Goal: Task Accomplishment & Management: Manage account settings

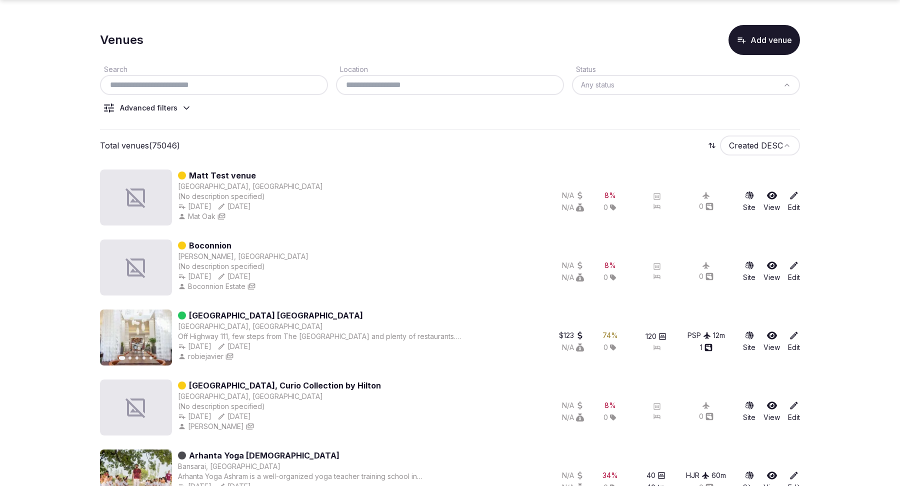
scroll to position [61, 0]
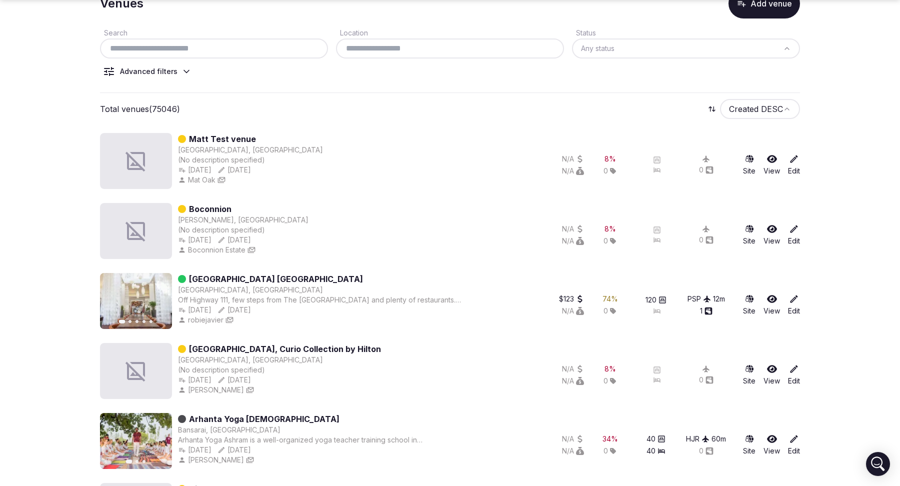
click at [793, 298] on icon at bounding box center [794, 299] width 10 height 10
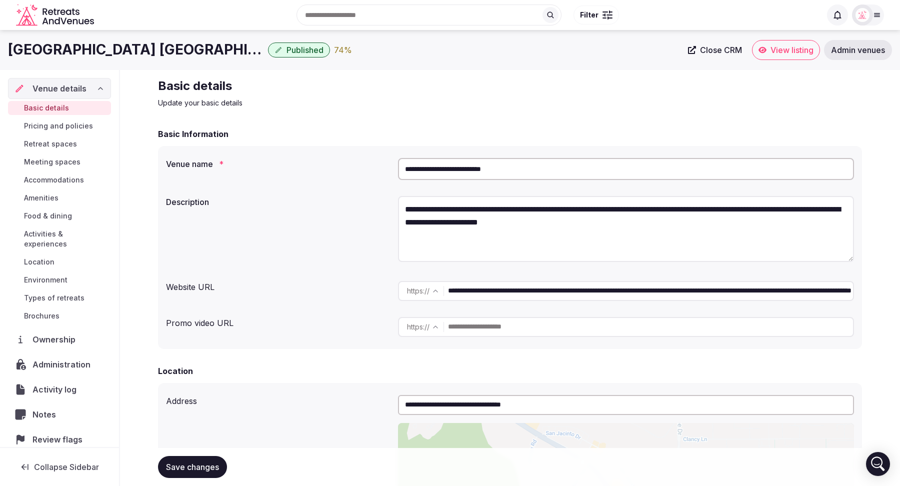
click at [57, 433] on span "Review flags" at bounding box center [59, 439] width 54 height 12
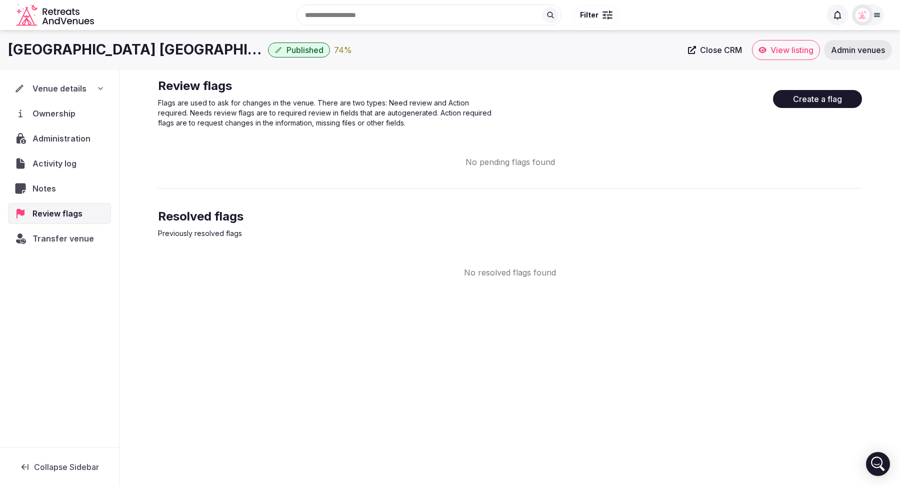
click at [818, 96] on button "Create a flag" at bounding box center [817, 99] width 89 height 18
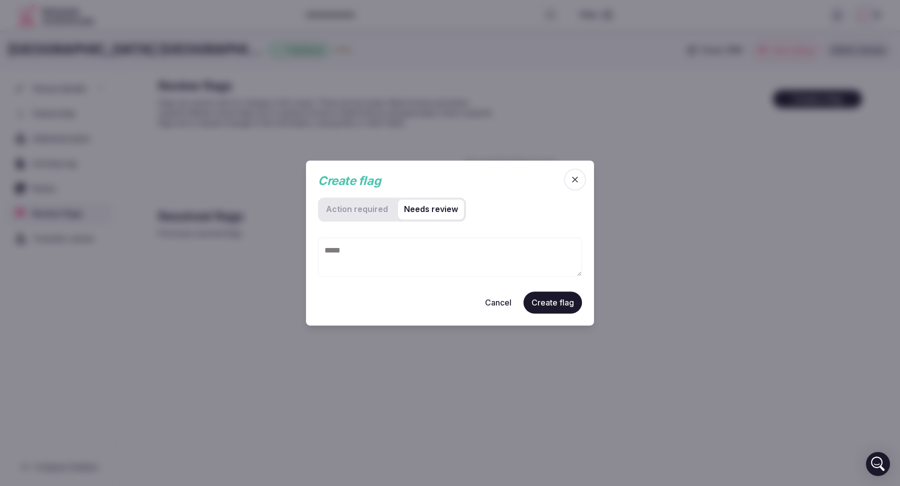
click at [420, 209] on review "Needs review" at bounding box center [431, 209] width 66 height 20
click at [366, 212] on required "Action required" at bounding box center [357, 209] width 74 height 20
click at [432, 214] on review "Needs review" at bounding box center [431, 209] width 66 height 20
click at [378, 205] on required "Action required" at bounding box center [357, 209] width 74 height 20
click at [572, 182] on icon "button" at bounding box center [575, 179] width 6 height 6
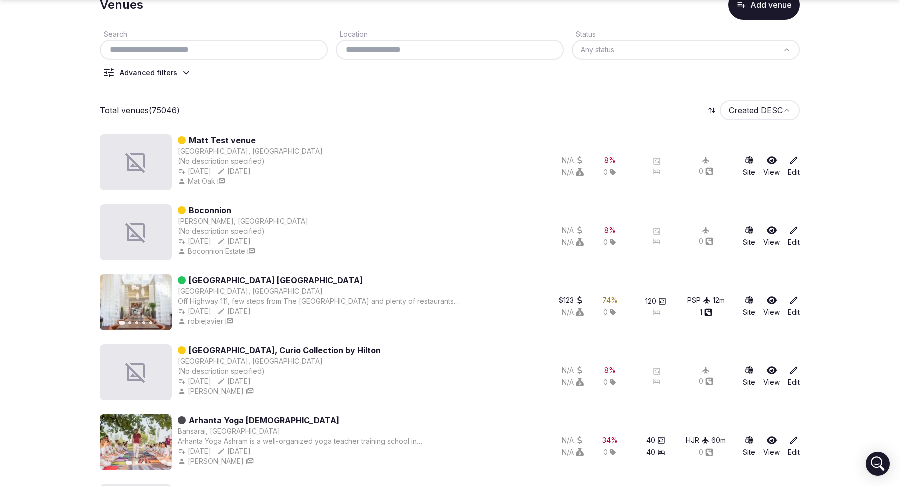
scroll to position [105, 0]
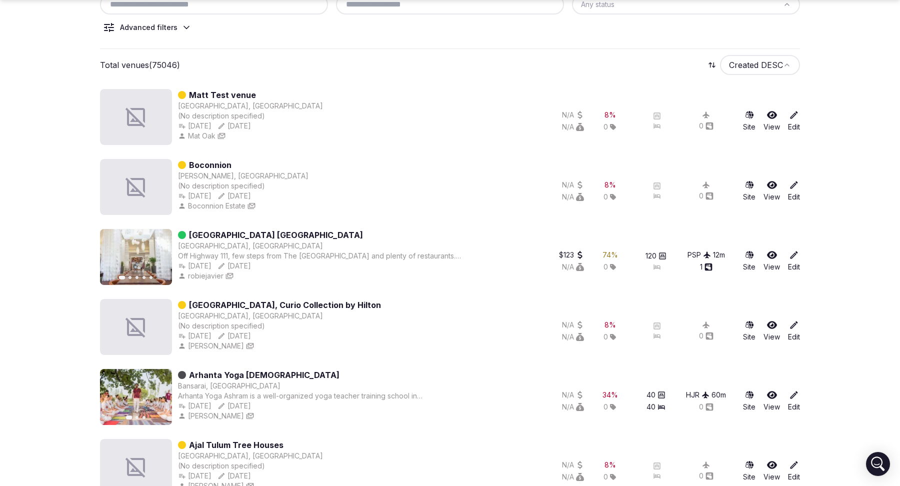
click at [795, 257] on icon at bounding box center [794, 255] width 10 height 10
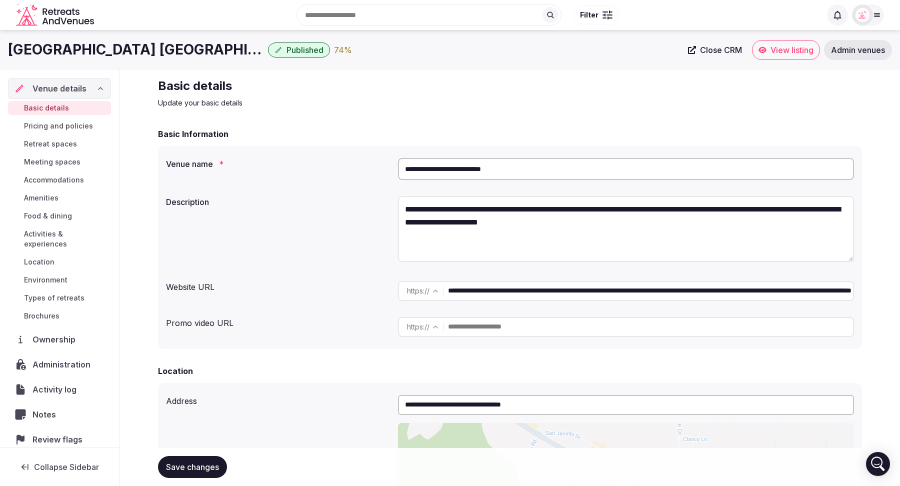
scroll to position [23, 0]
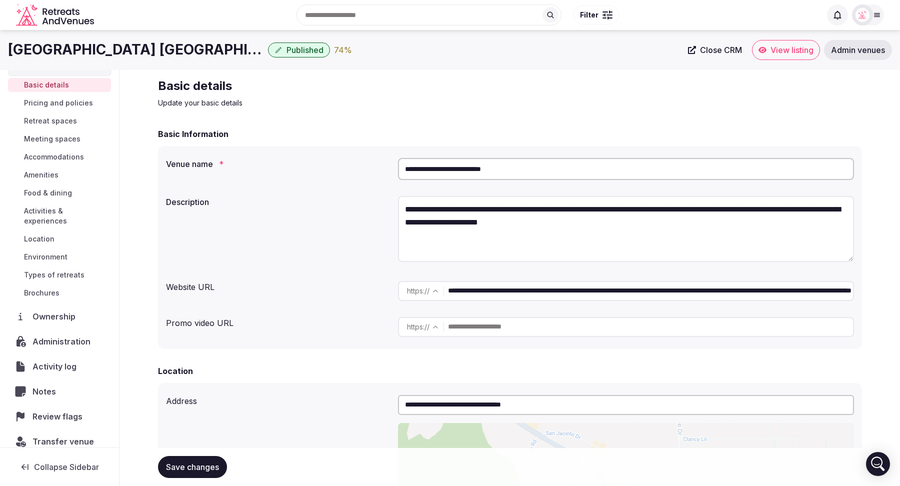
click at [52, 310] on span "Ownership" at bounding box center [55, 316] width 47 height 12
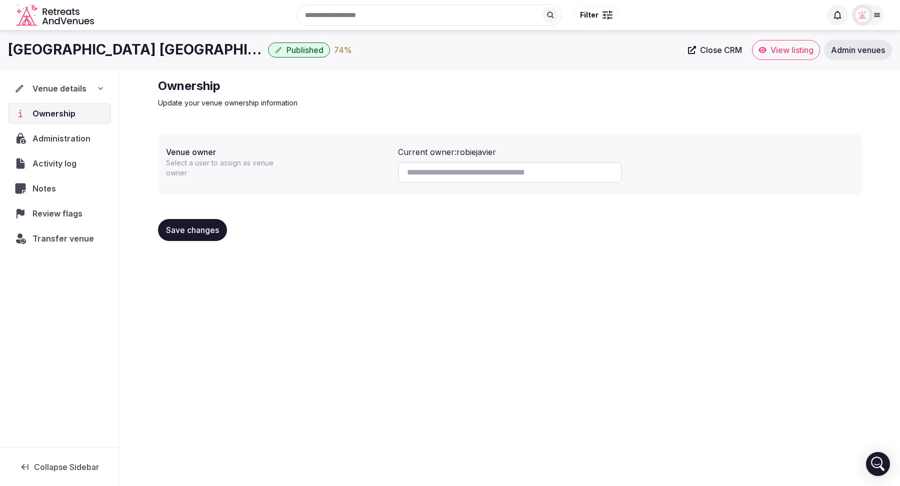
click at [51, 239] on span "Transfer venue" at bounding box center [62, 238] width 61 height 12
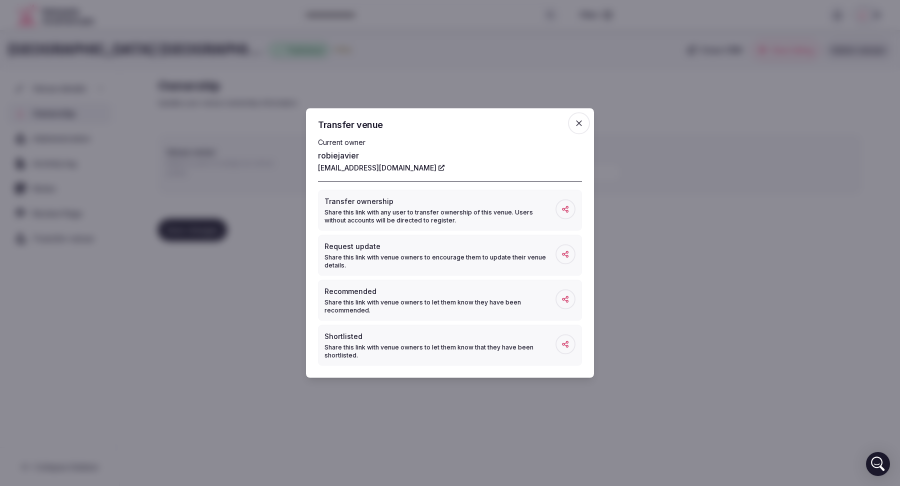
click at [579, 124] on icon "button" at bounding box center [579, 123] width 6 height 6
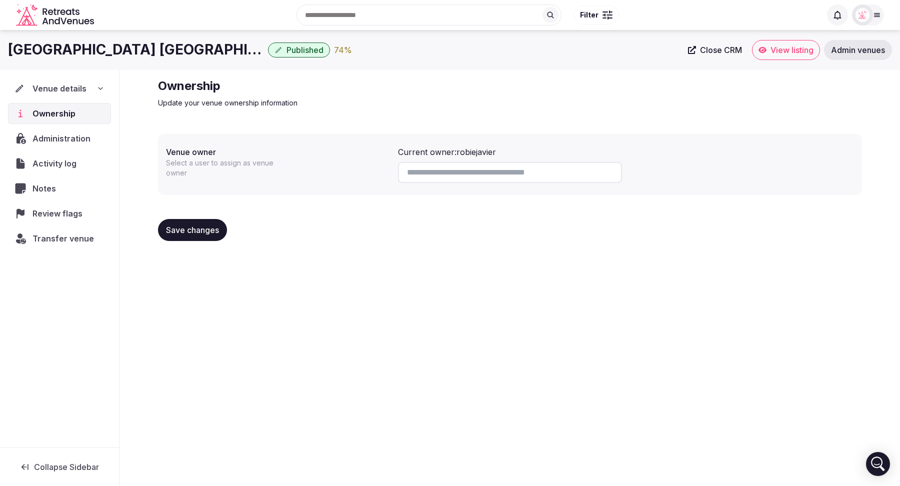
click at [49, 243] on div "Transfer venue" at bounding box center [59, 238] width 103 height 21
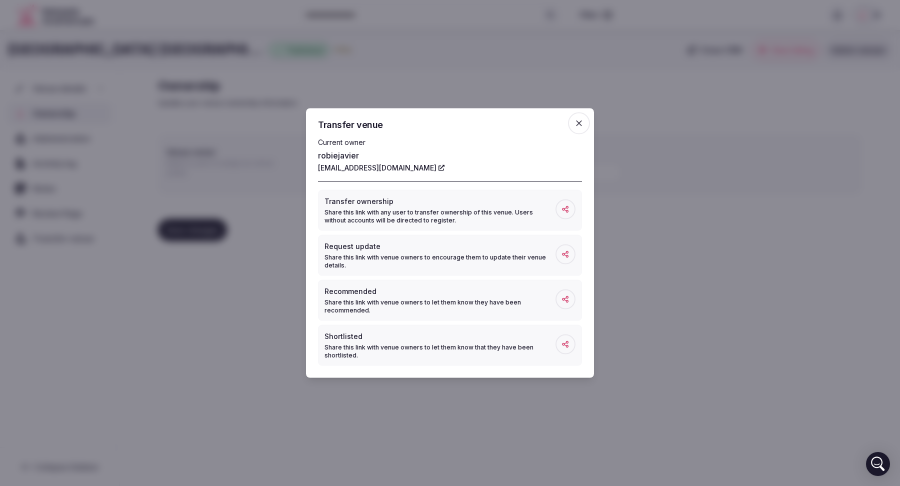
click at [574, 128] on icon "button" at bounding box center [579, 123] width 10 height 10
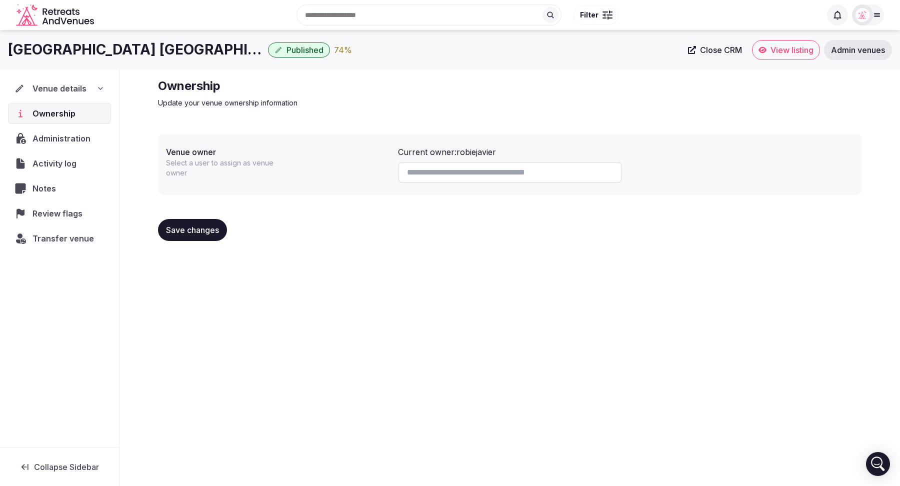
click at [54, 237] on span "Transfer venue" at bounding box center [62, 238] width 61 height 12
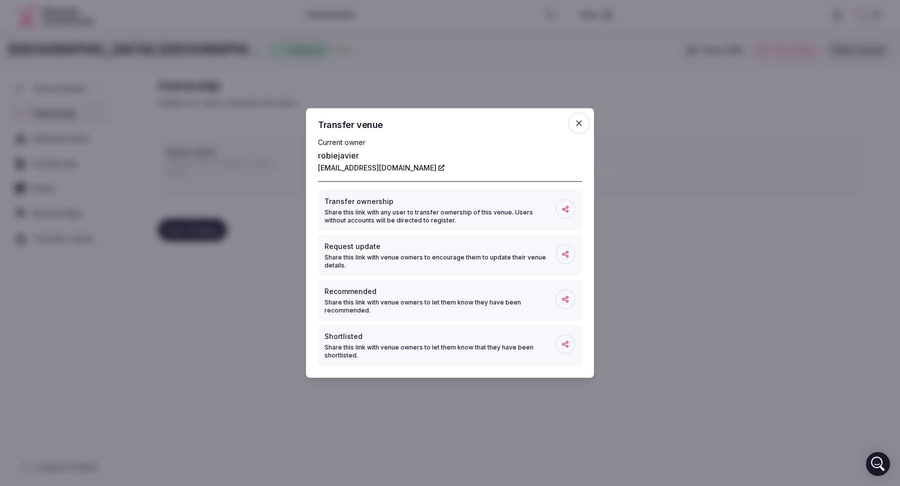
click at [578, 117] on span "button" at bounding box center [579, 123] width 22 height 22
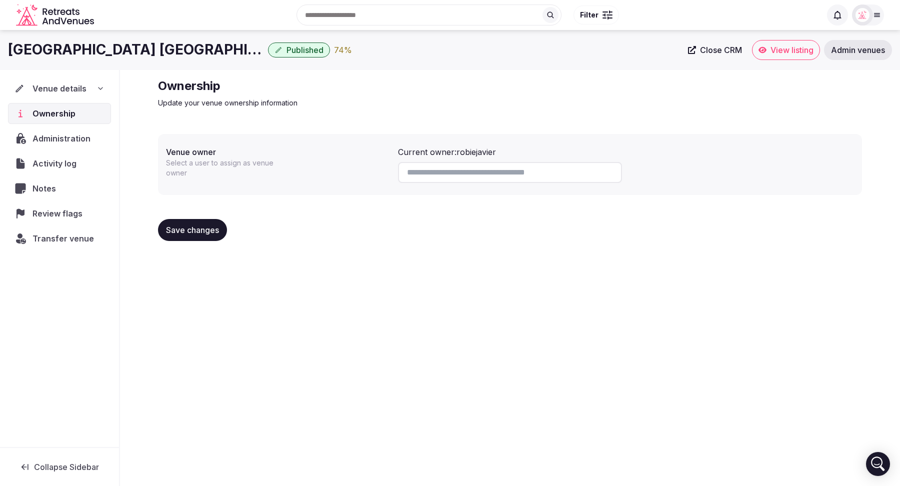
click at [66, 236] on span "Transfer venue" at bounding box center [62, 238] width 61 height 12
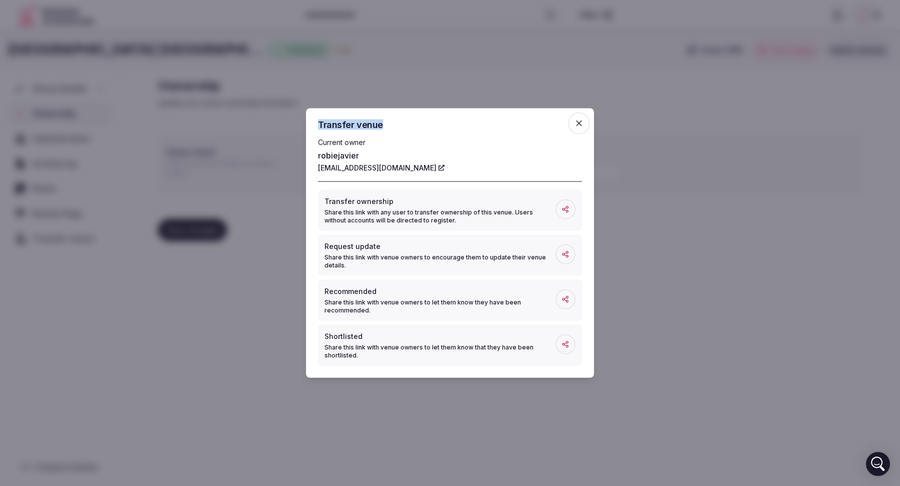
drag, startPoint x: 383, startPoint y: 124, endPoint x: 318, endPoint y: 125, distance: 65.5
click at [318, 125] on h2 "Transfer venue" at bounding box center [450, 124] width 264 height 9
copy h2 "Transfer venue"
click at [575, 124] on icon "button" at bounding box center [579, 123] width 10 height 10
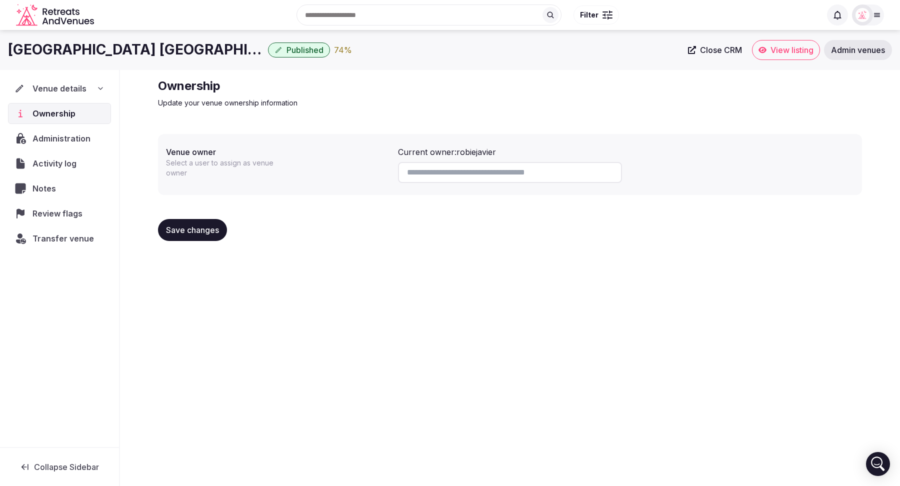
click at [78, 236] on span "Transfer venue" at bounding box center [62, 238] width 61 height 12
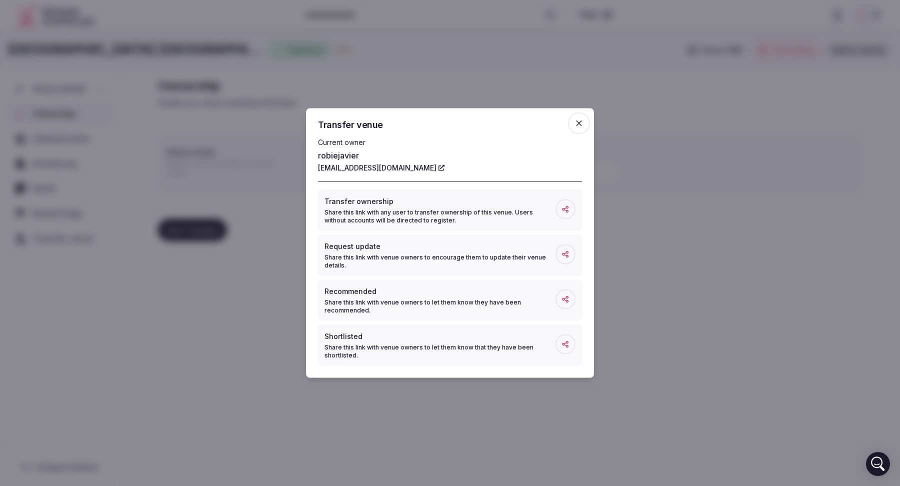
click at [582, 123] on icon "button" at bounding box center [579, 123] width 10 height 10
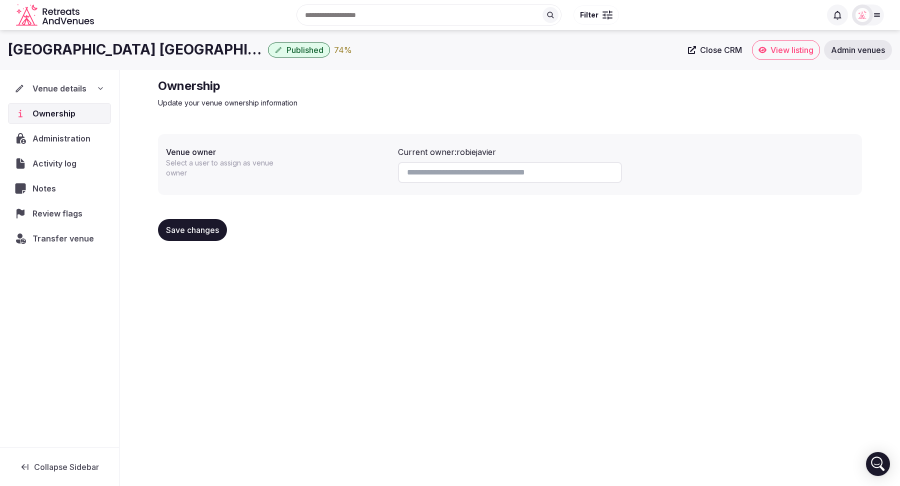
click at [61, 237] on span "Transfer venue" at bounding box center [62, 238] width 61 height 12
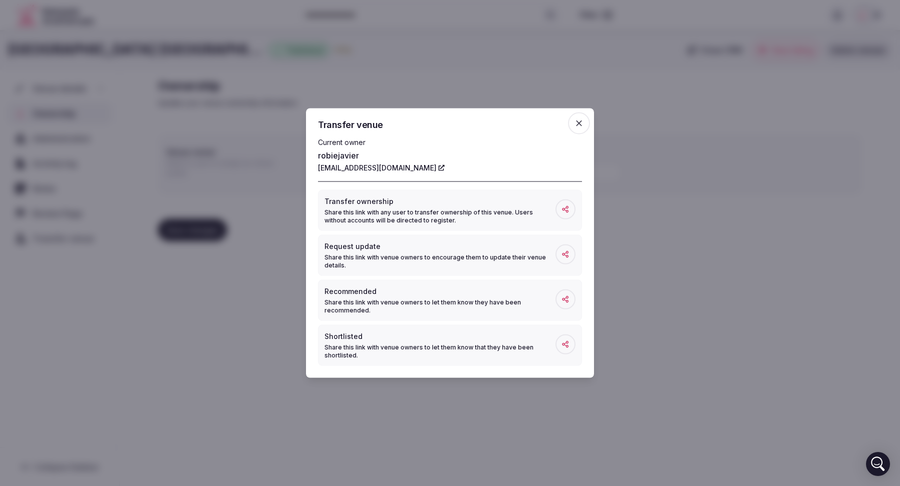
click at [565, 211] on icon at bounding box center [565, 209] width 8 height 8
click at [578, 123] on icon "button" at bounding box center [579, 123] width 6 height 6
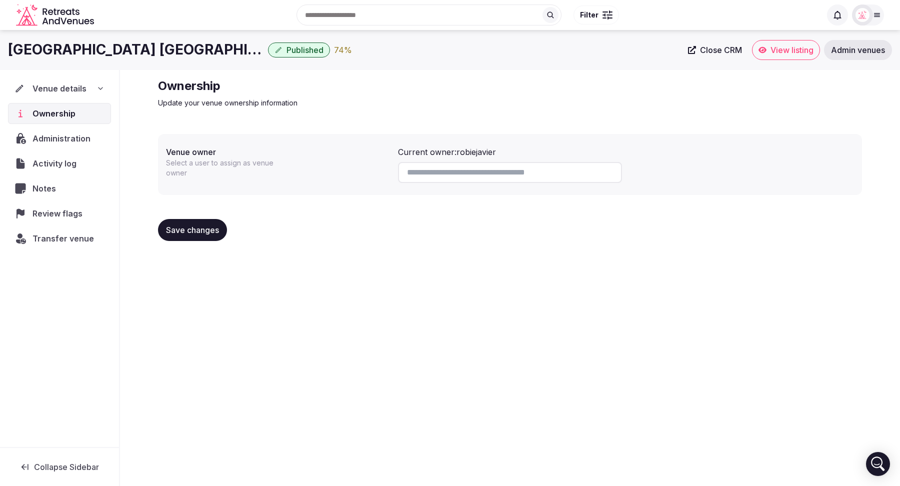
click at [44, 189] on span "Notes" at bounding box center [45, 188] width 27 height 12
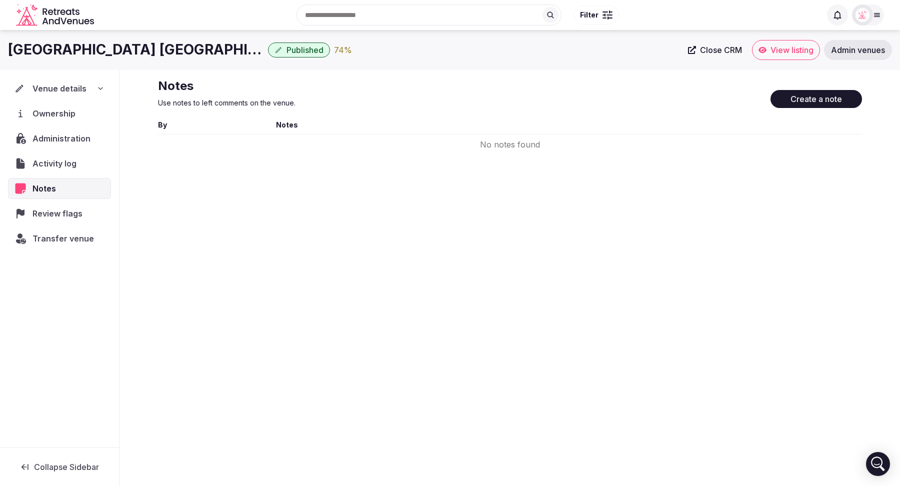
click at [41, 208] on span "Review flags" at bounding box center [59, 213] width 54 height 12
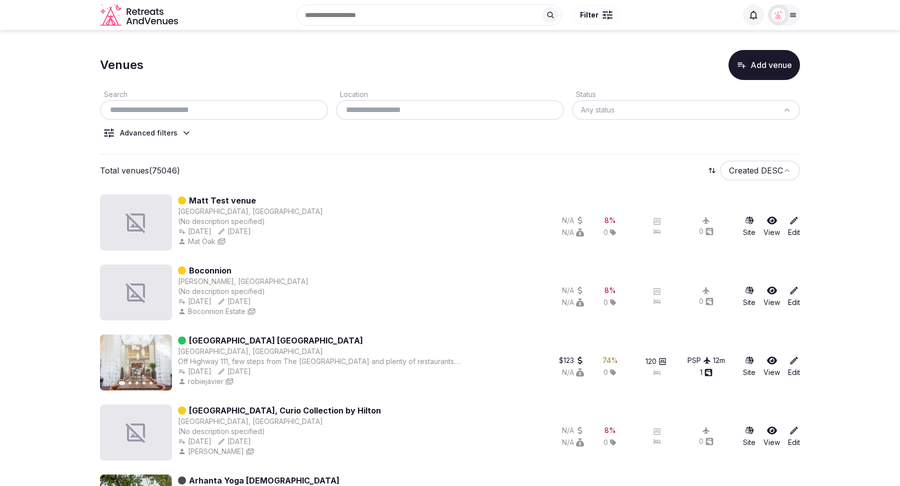
click at [181, 132] on icon at bounding box center [186, 133] width 10 height 10
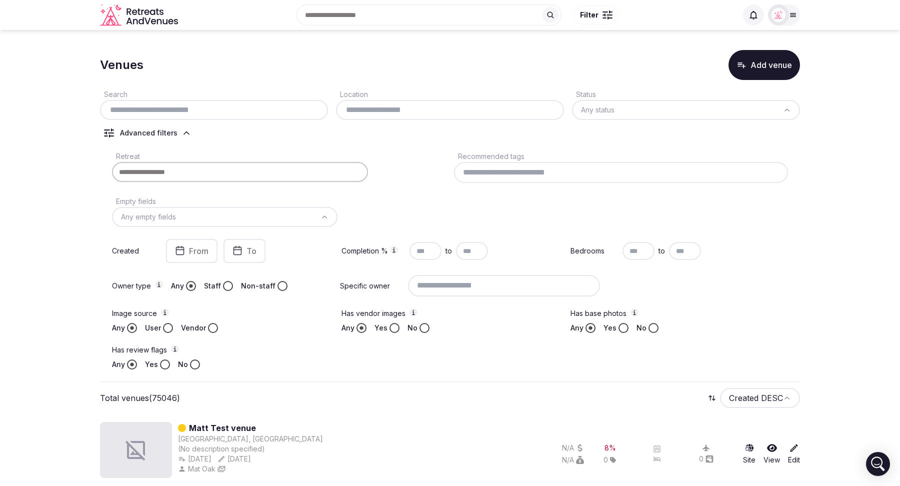
click at [181, 132] on icon at bounding box center [186, 133] width 10 height 10
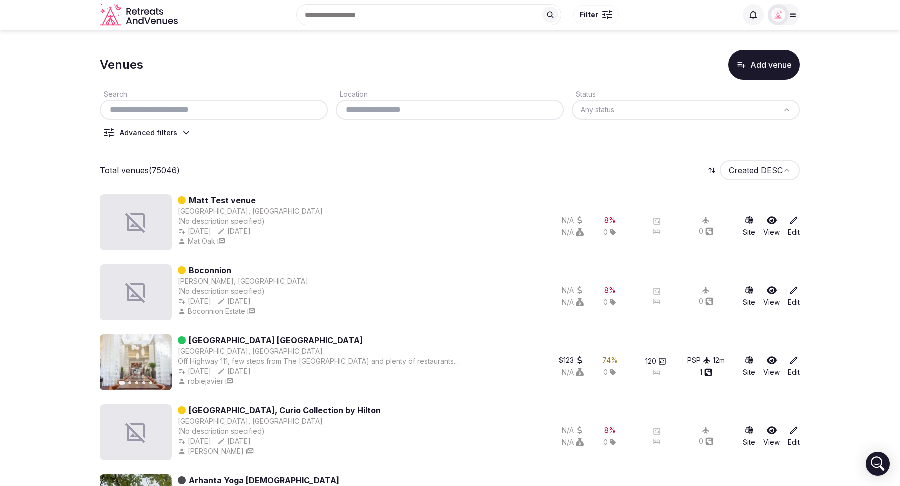
click at [792, 223] on icon at bounding box center [794, 220] width 10 height 10
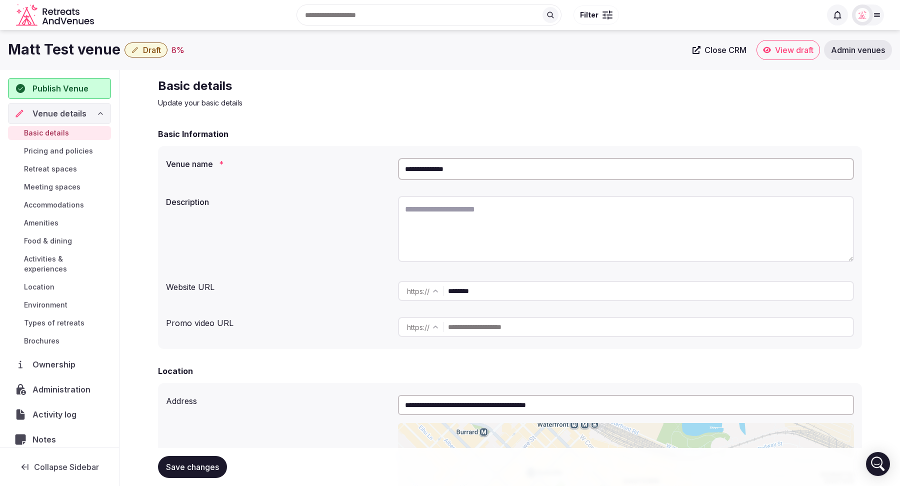
scroll to position [47, 0]
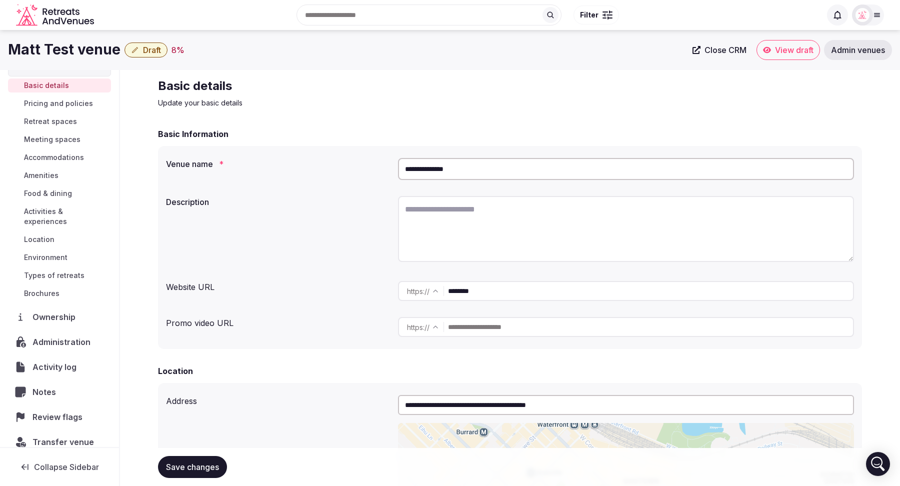
click at [66, 411] on span "Review flags" at bounding box center [59, 417] width 54 height 12
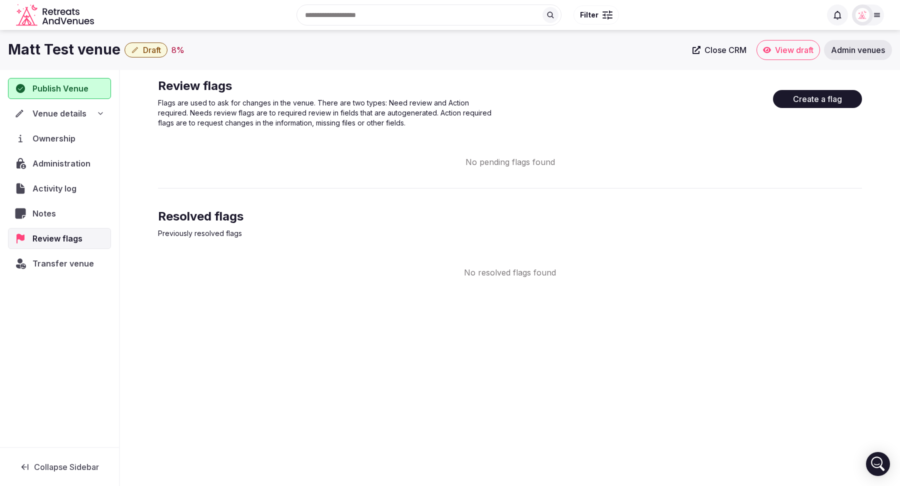
click at [815, 96] on button "Create a flag" at bounding box center [817, 99] width 89 height 18
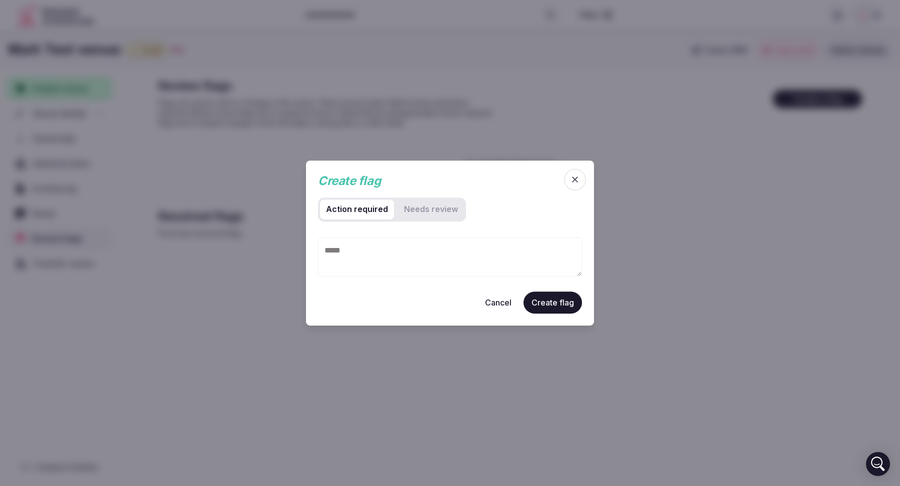
click at [393, 255] on textarea at bounding box center [450, 256] width 264 height 39
type textarea "**********"
click at [554, 303] on button "Create flag" at bounding box center [552, 302] width 58 height 22
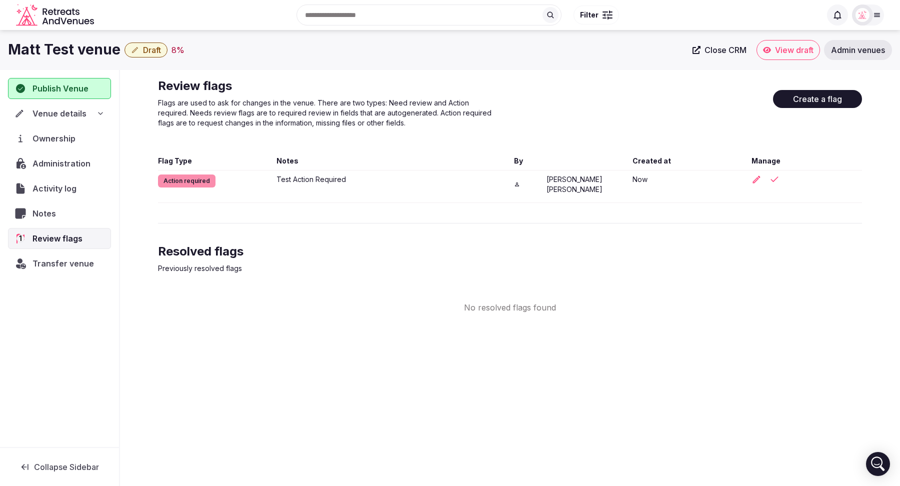
click at [810, 104] on button "Create a flag" at bounding box center [817, 99] width 89 height 18
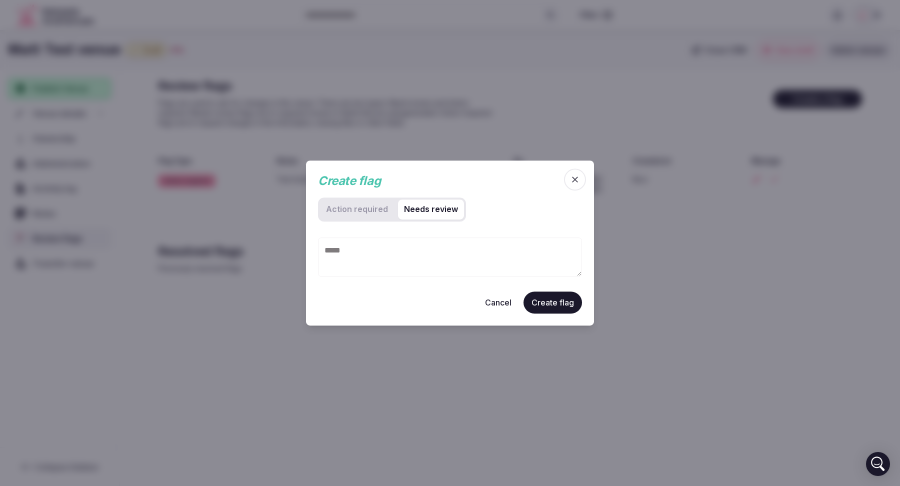
click at [440, 209] on review "Needs review" at bounding box center [431, 209] width 66 height 20
click at [418, 250] on textarea at bounding box center [450, 256] width 264 height 39
type textarea "**********"
click at [549, 302] on button "Create flag" at bounding box center [552, 302] width 58 height 22
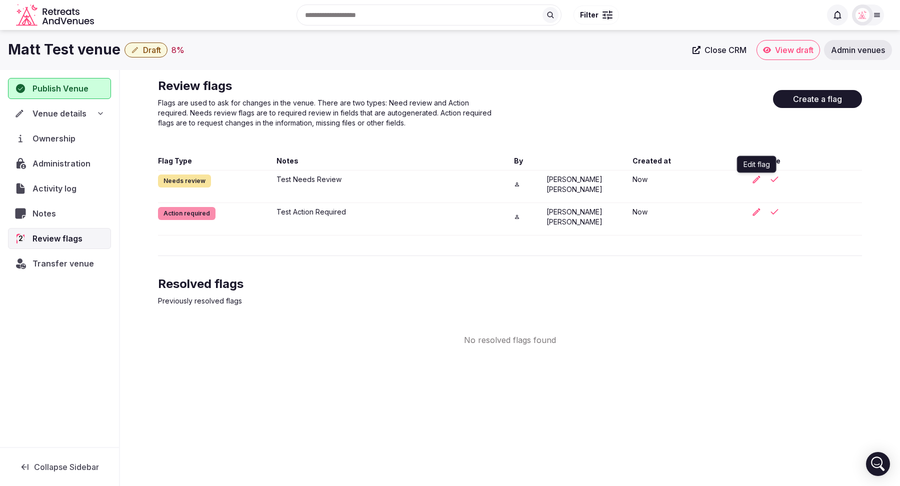
click at [758, 179] on icon "button" at bounding box center [756, 179] width 10 height 10
click at [773, 207] on icon "button" at bounding box center [774, 212] width 10 height 10
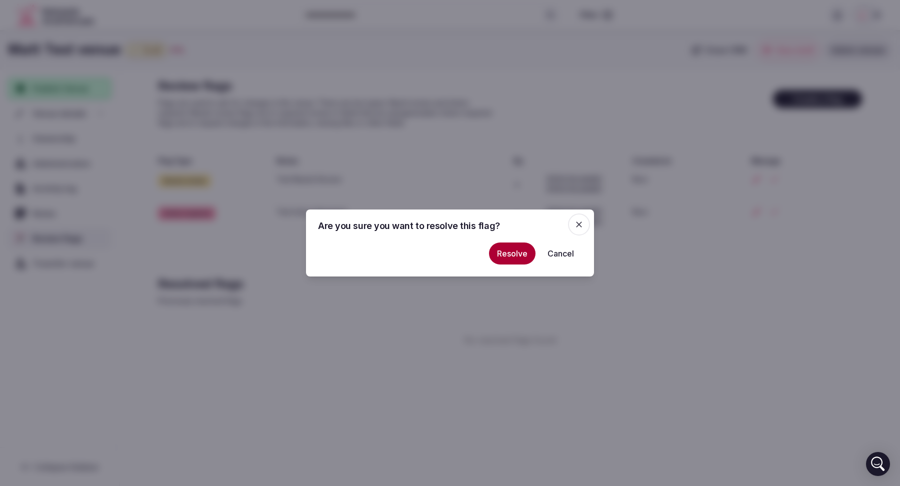
click at [514, 257] on button "Resolve" at bounding box center [512, 253] width 46 height 22
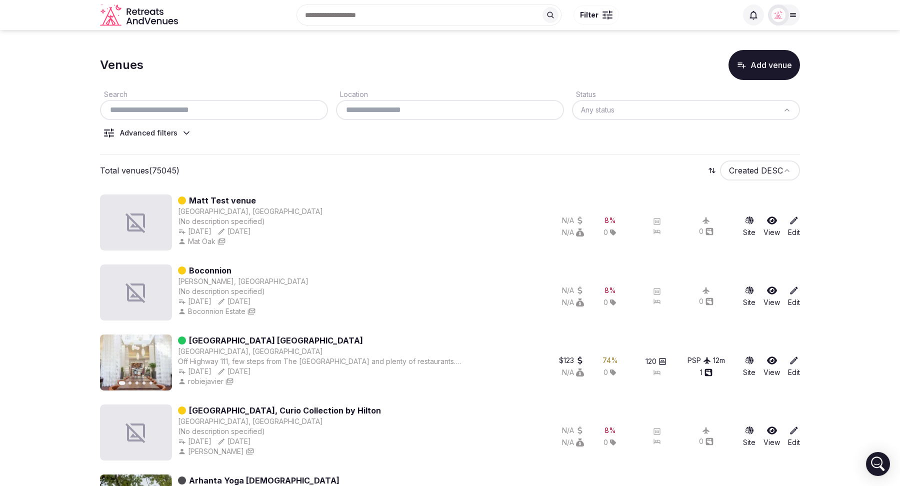
click at [184, 130] on icon at bounding box center [186, 133] width 10 height 10
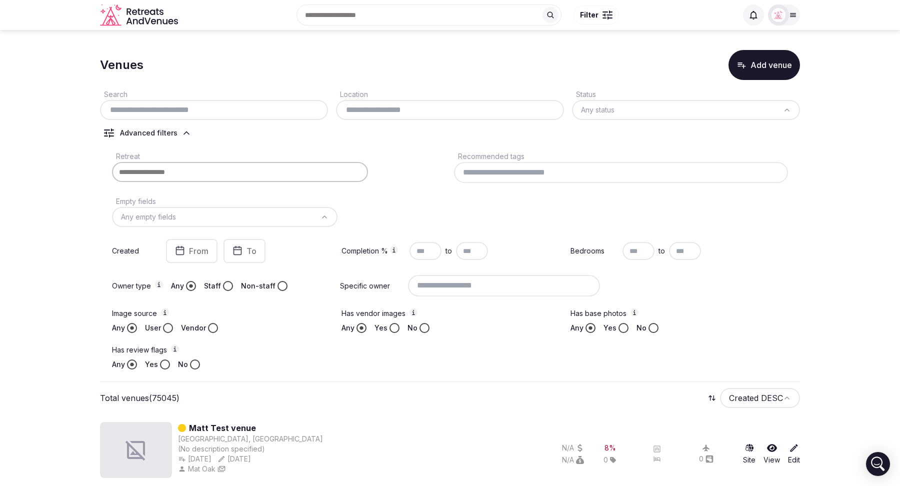
click at [184, 130] on icon at bounding box center [186, 133] width 10 height 10
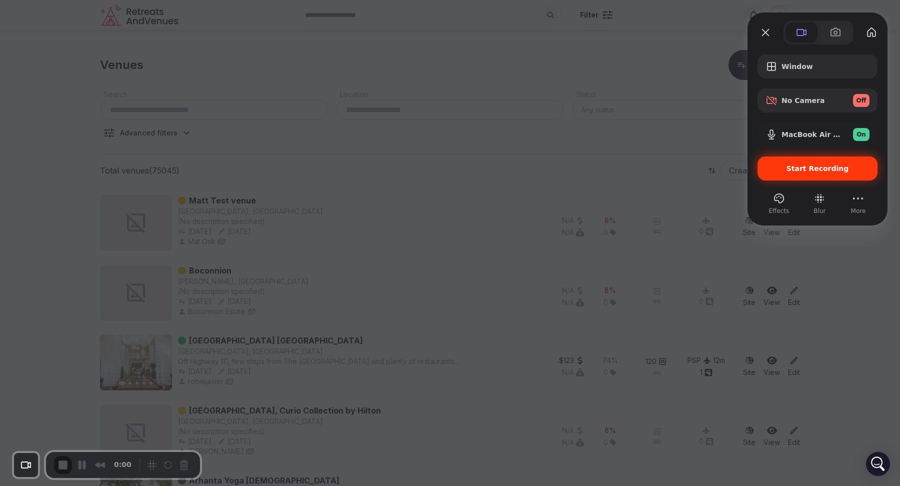
click at [792, 168] on span "Start Recording" at bounding box center [817, 168] width 62 height 8
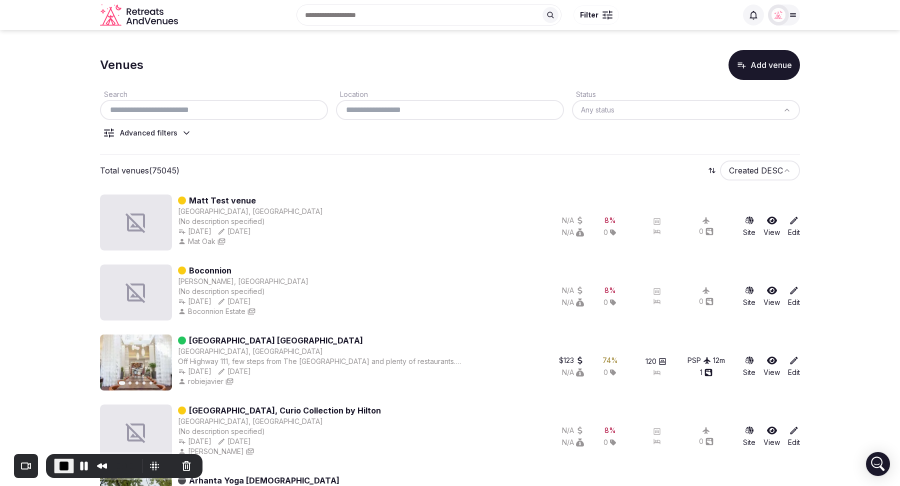
click at [796, 225] on icon at bounding box center [794, 220] width 10 height 10
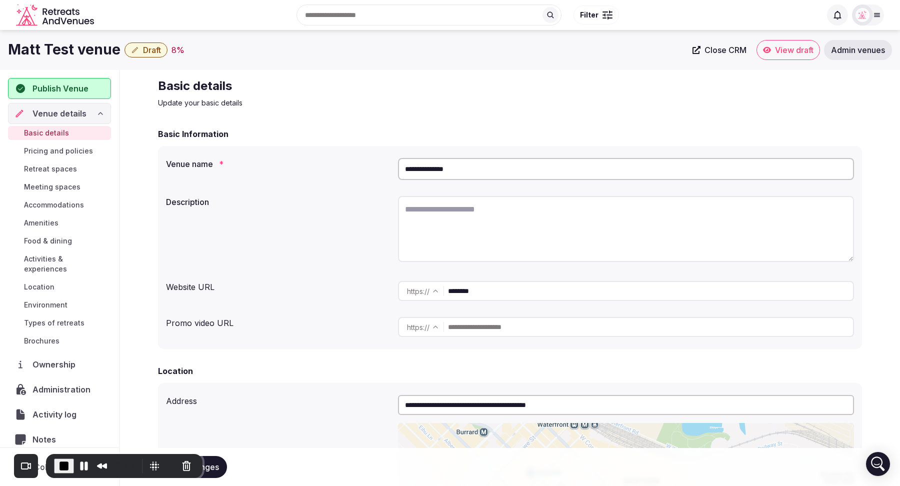
scroll to position [47, 0]
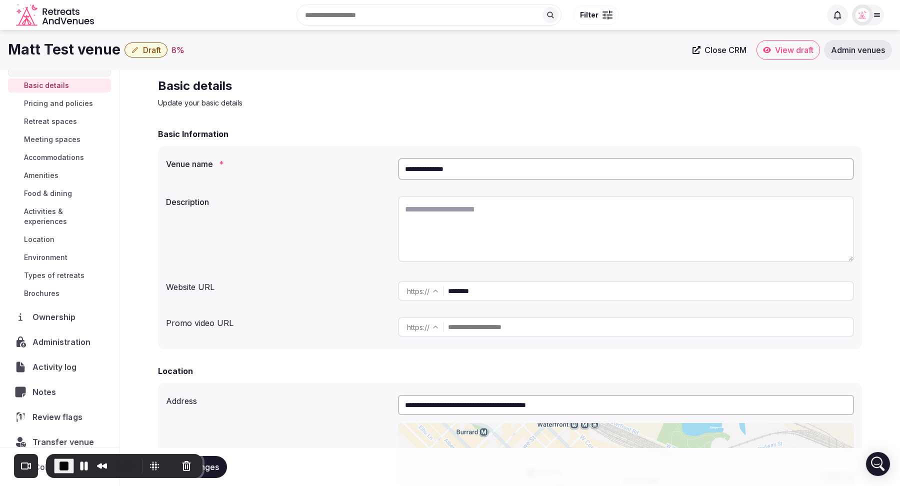
click at [61, 411] on span "Review flags" at bounding box center [59, 417] width 54 height 12
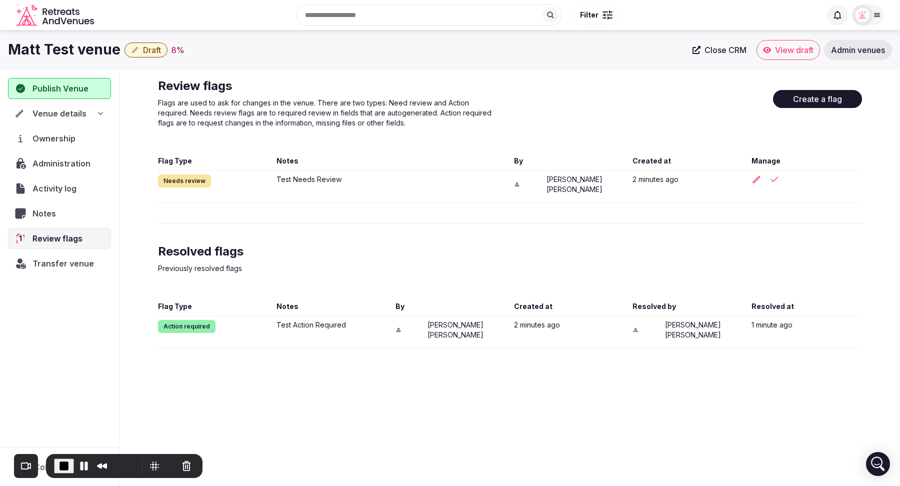
click at [813, 93] on button "Create a flag" at bounding box center [817, 99] width 89 height 18
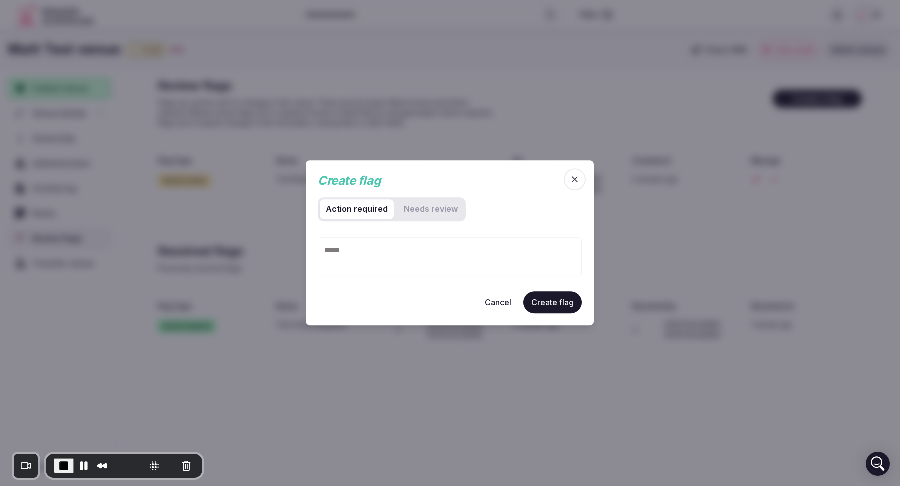
click at [421, 217] on review "Needs review" at bounding box center [431, 209] width 66 height 20
click at [362, 259] on textarea at bounding box center [450, 256] width 264 height 39
type textarea "**********"
click at [562, 304] on button "Create flag" at bounding box center [552, 302] width 58 height 22
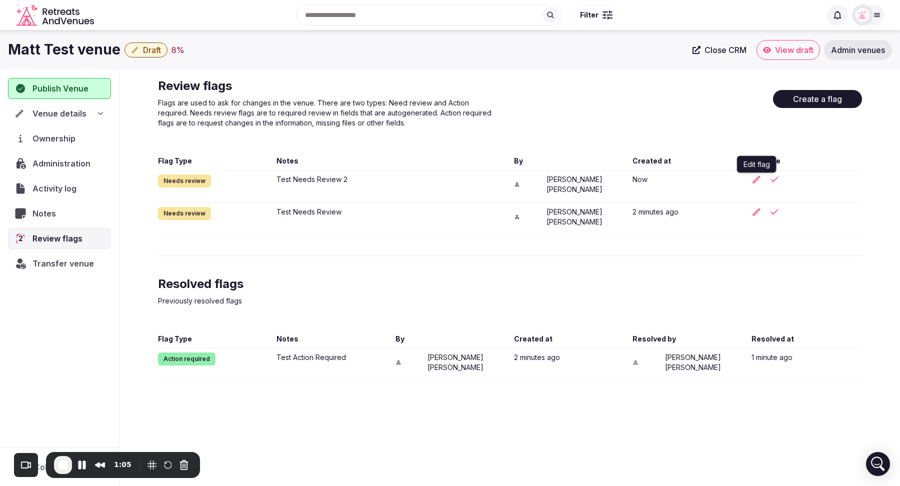
click at [756, 180] on icon "button" at bounding box center [755, 178] width 7 height 7
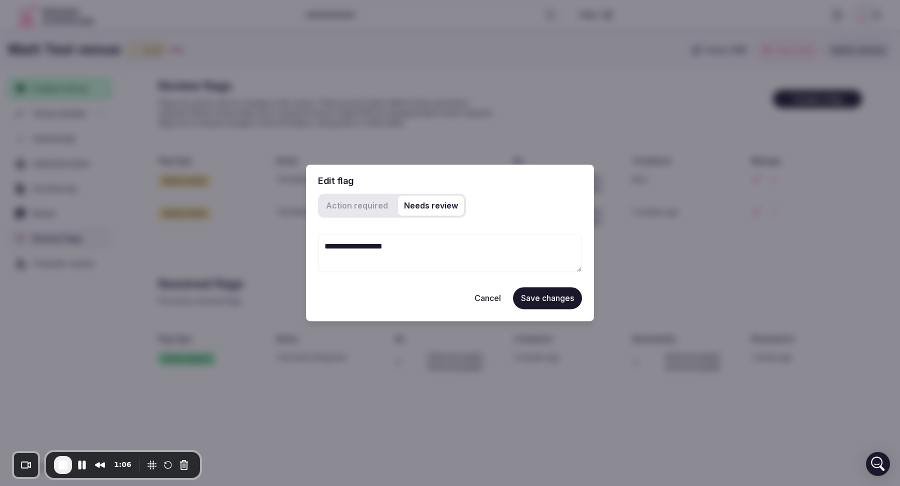
click at [368, 242] on textarea "**********" at bounding box center [450, 252] width 264 height 38
drag, startPoint x: 415, startPoint y: 245, endPoint x: 310, endPoint y: 245, distance: 105.5
click at [310, 245] on div "**********" at bounding box center [450, 242] width 288 height 156
click at [479, 180] on h2 "Edit flag" at bounding box center [450, 180] width 264 height 9
click at [479, 292] on button "Cancel" at bounding box center [487, 298] width 42 height 22
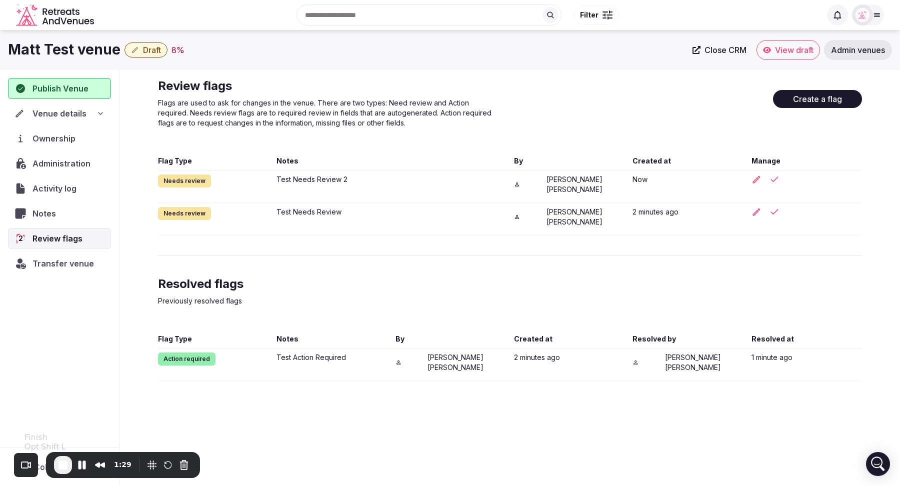
click at [59, 467] on span "End Recording" at bounding box center [63, 465] width 12 height 12
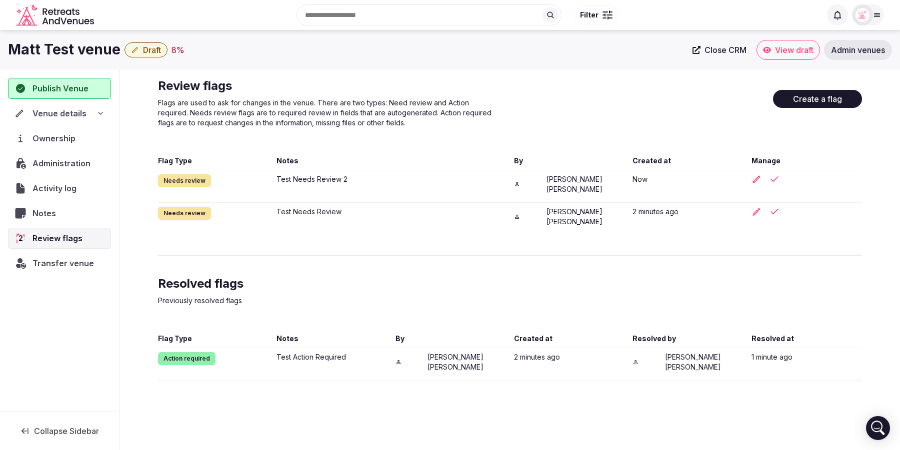
click at [62, 260] on span "Transfer venue" at bounding box center [62, 263] width 61 height 12
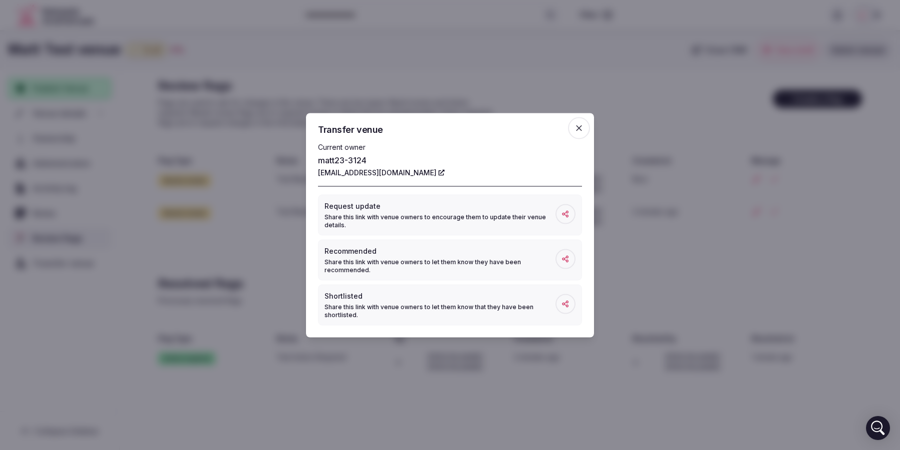
click at [576, 126] on icon "button" at bounding box center [579, 128] width 6 height 6
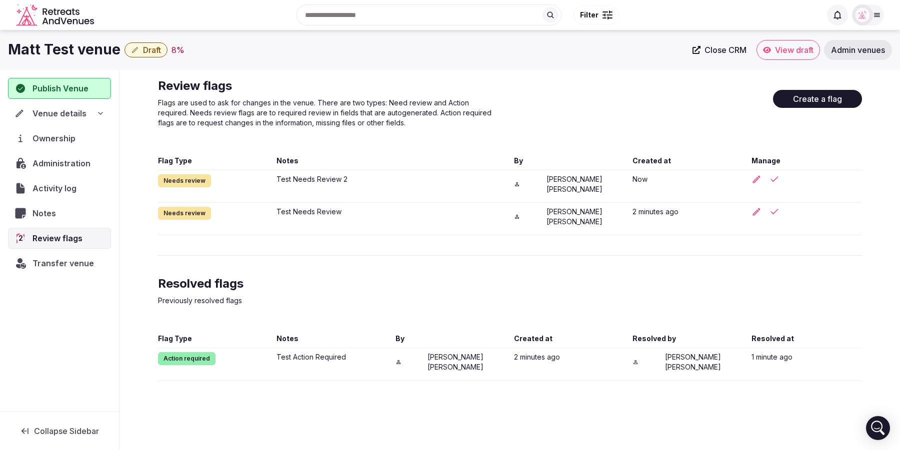
click at [54, 162] on span "Administration" at bounding box center [63, 163] width 62 height 12
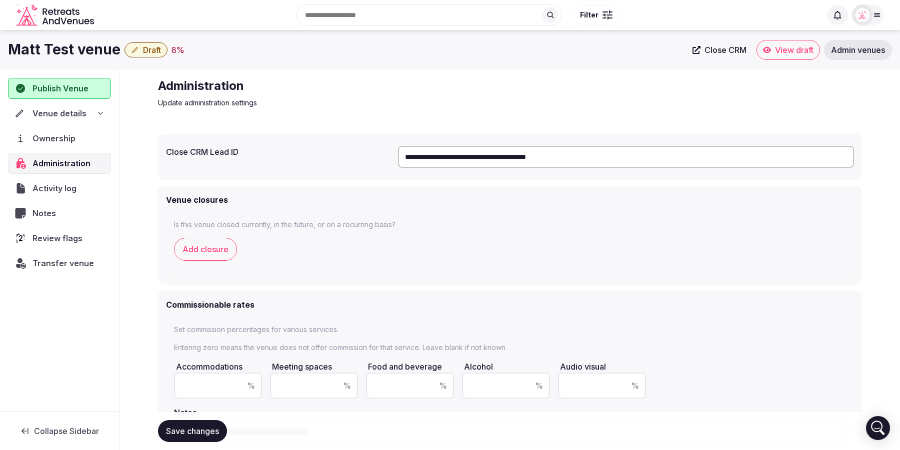
click at [61, 189] on span "Activity log" at bounding box center [55, 188] width 47 height 12
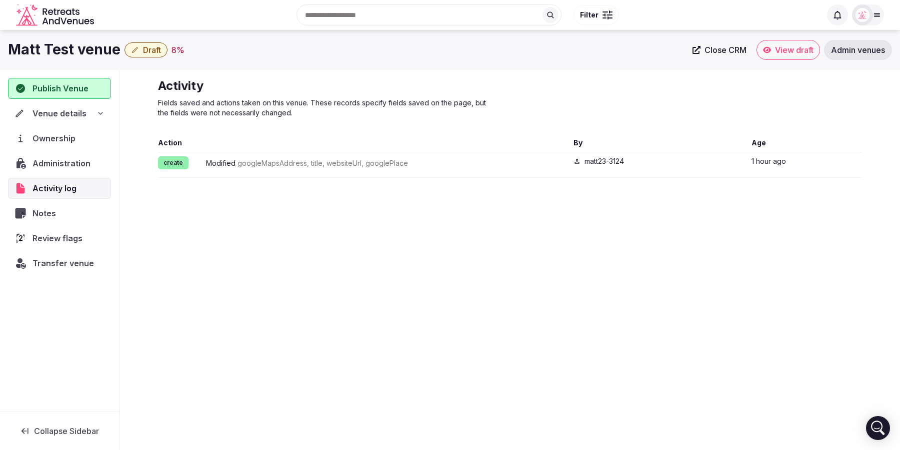
click at [43, 212] on span "Notes" at bounding box center [45, 213] width 27 height 12
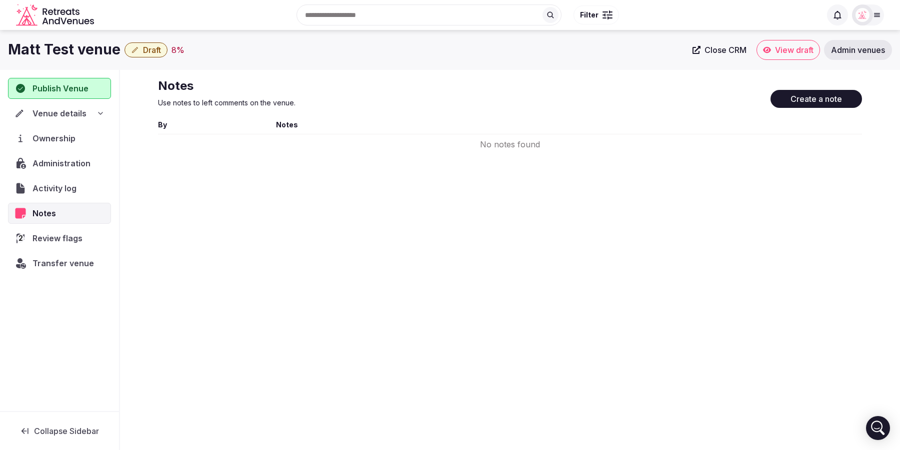
click at [58, 160] on span "Administration" at bounding box center [63, 163] width 62 height 12
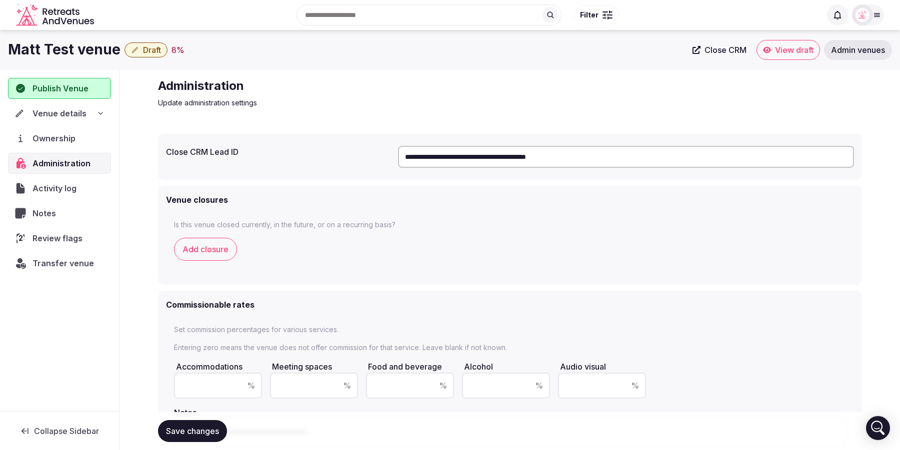
click at [64, 267] on div "Transfer venue" at bounding box center [59, 263] width 103 height 21
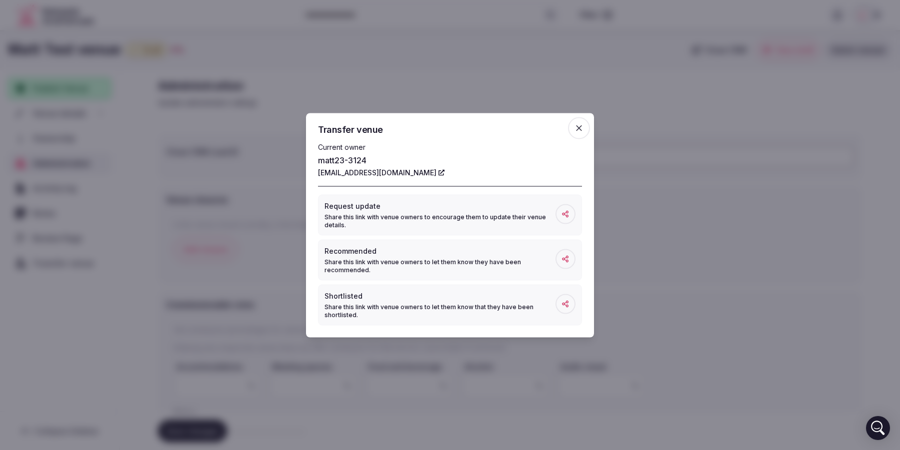
click at [571, 128] on span "button" at bounding box center [579, 128] width 22 height 22
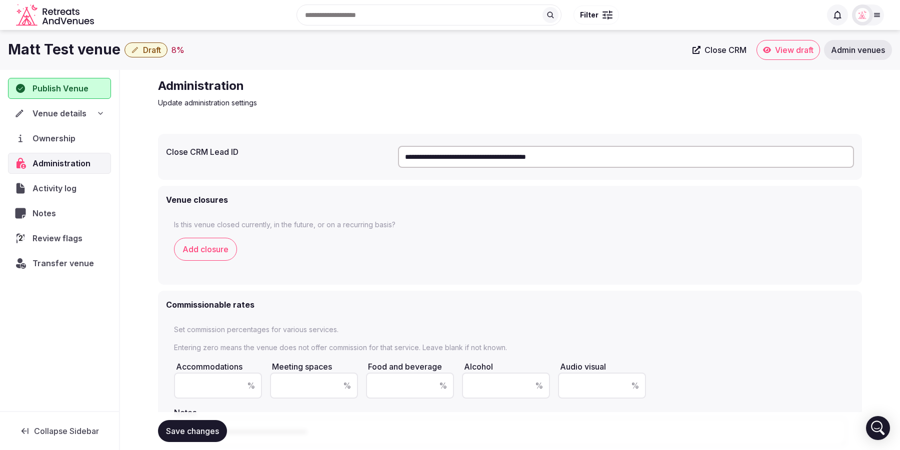
click at [61, 263] on span "Transfer venue" at bounding box center [62, 263] width 61 height 12
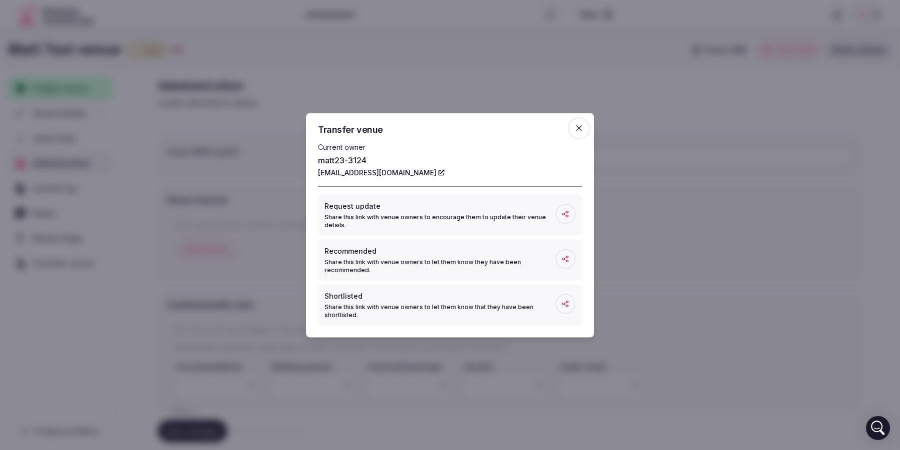
click at [576, 133] on icon "button" at bounding box center [579, 128] width 10 height 10
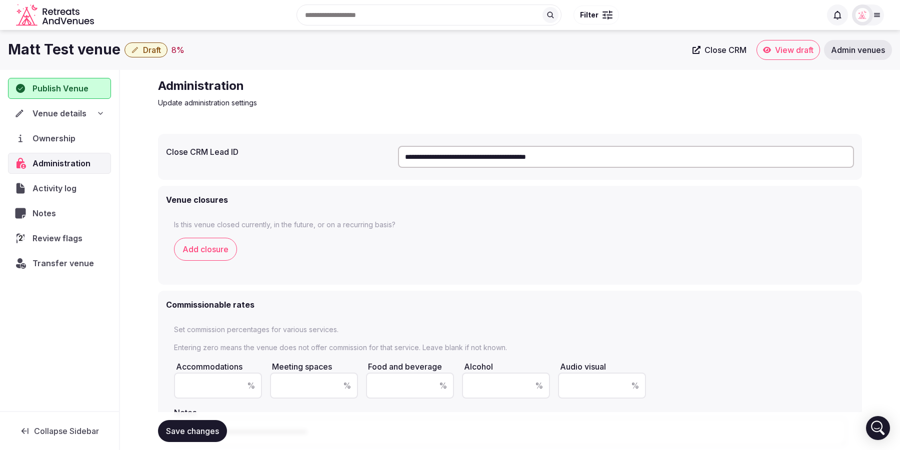
click at [49, 265] on span "Transfer venue" at bounding box center [62, 263] width 61 height 12
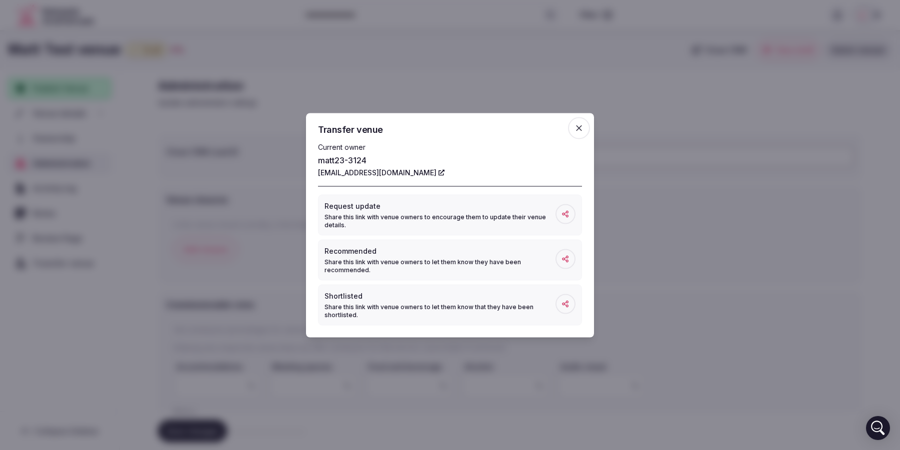
click at [581, 129] on icon "button" at bounding box center [579, 128] width 10 height 10
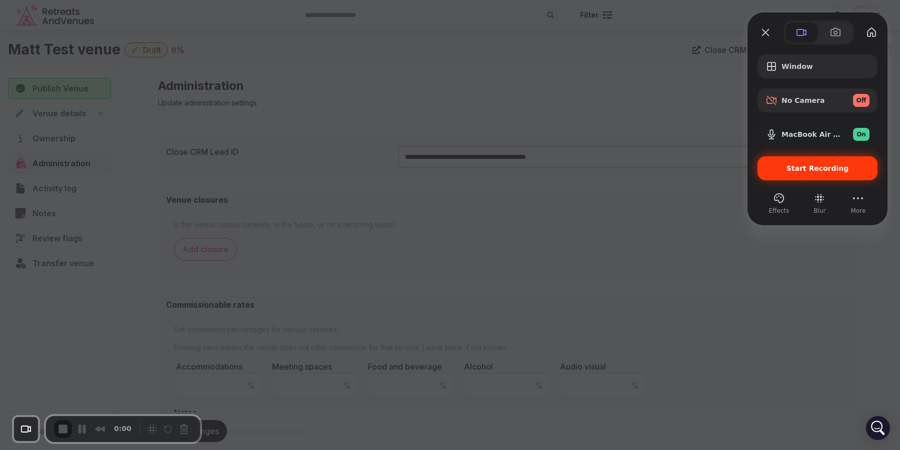
click at [803, 174] on div "Start Recording" at bounding box center [817, 168] width 120 height 24
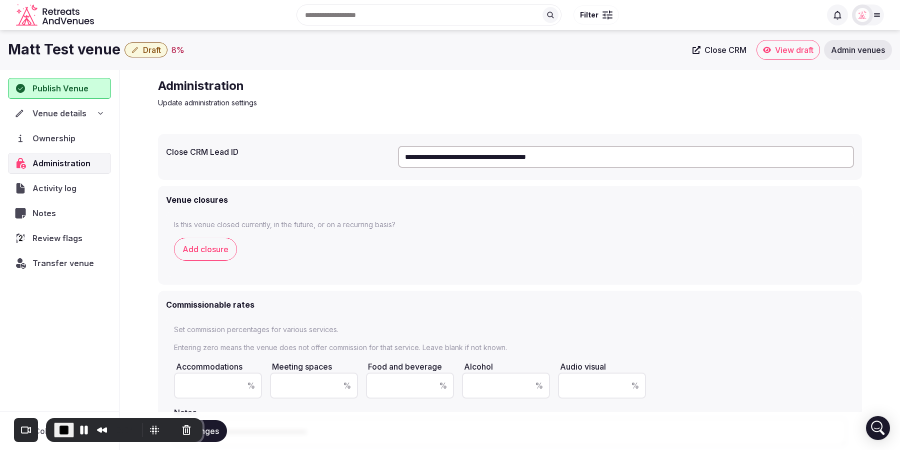
click at [61, 262] on span "Transfer venue" at bounding box center [62, 263] width 61 height 12
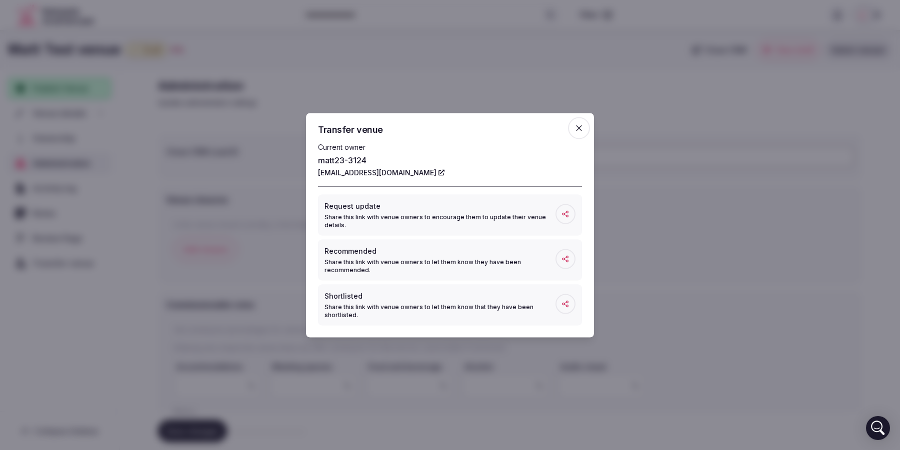
click at [581, 125] on icon "button" at bounding box center [579, 128] width 10 height 10
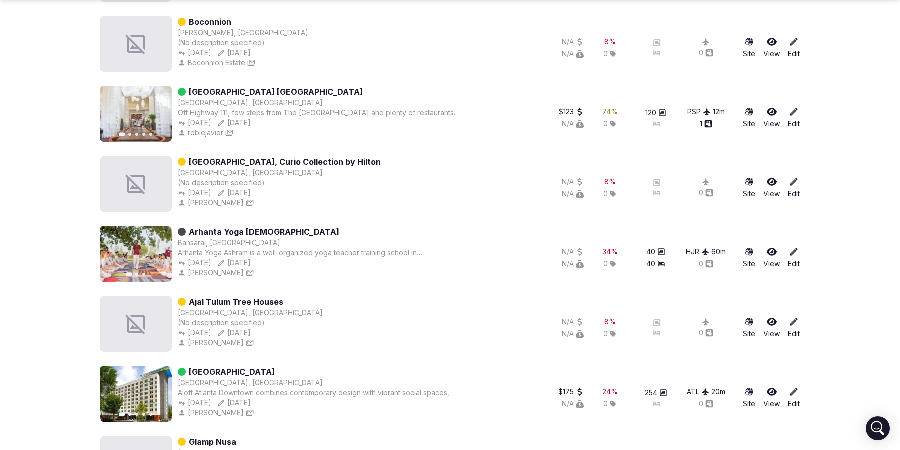
scroll to position [250, 0]
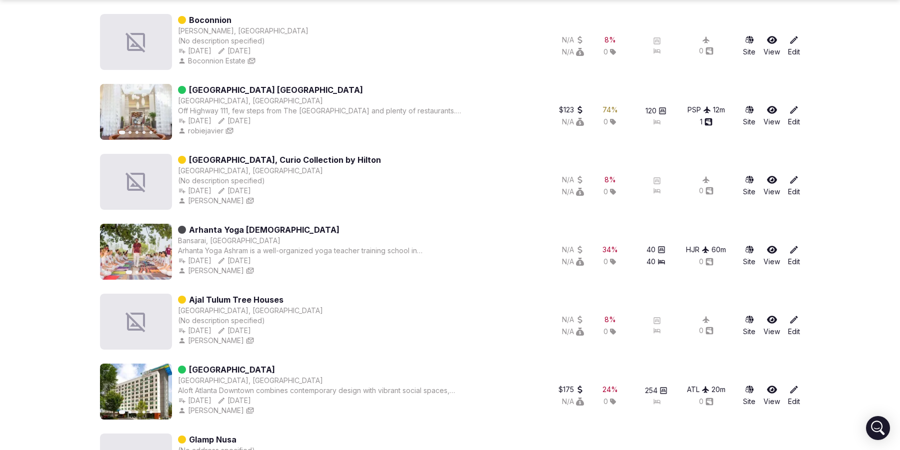
click at [791, 183] on icon at bounding box center [794, 180] width 10 height 10
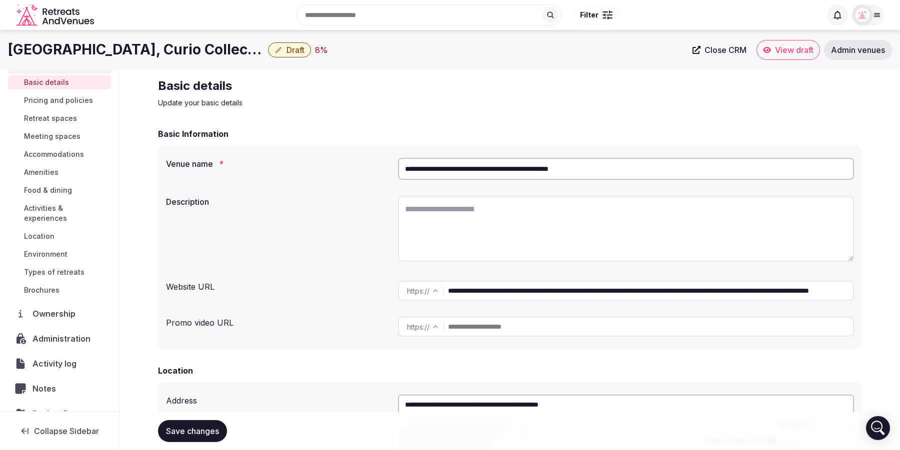
scroll to position [83, 0]
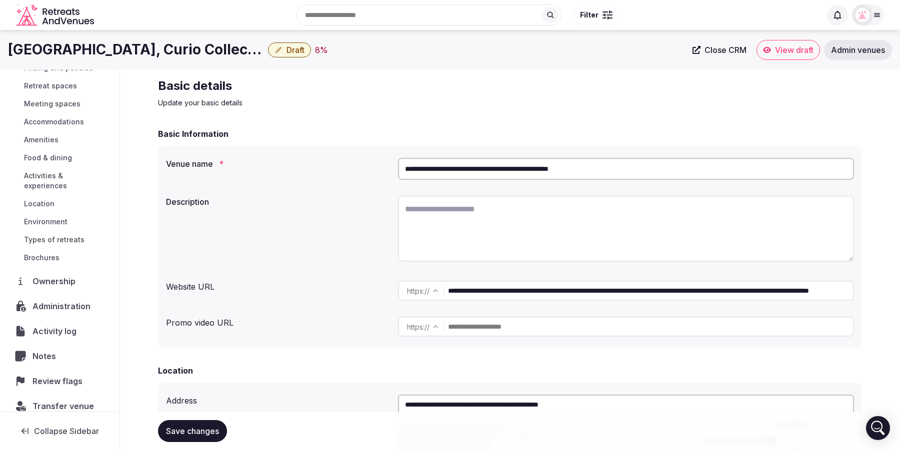
click at [52, 400] on span "Transfer venue" at bounding box center [62, 406] width 61 height 12
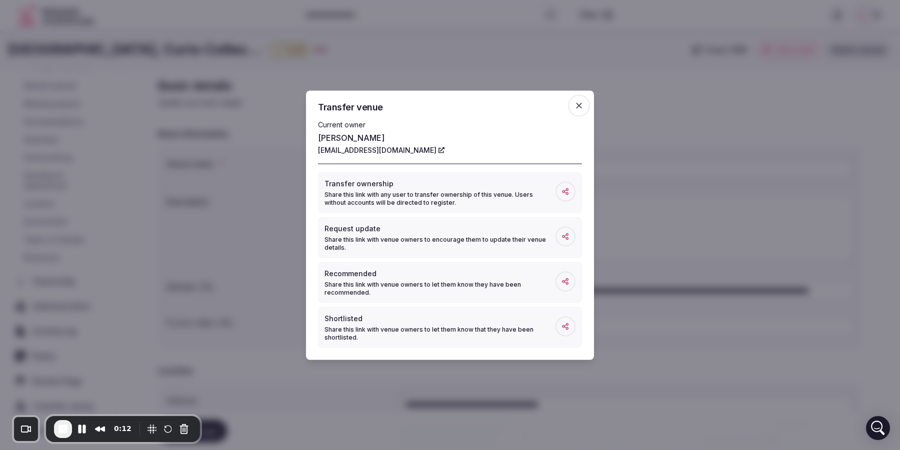
click at [579, 111] on span "button" at bounding box center [579, 105] width 22 height 22
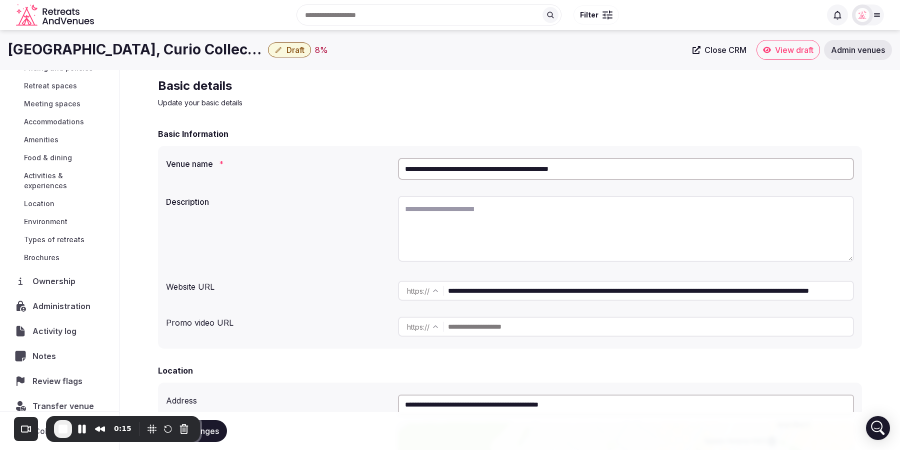
click at [45, 275] on span "Ownership" at bounding box center [55, 281] width 47 height 12
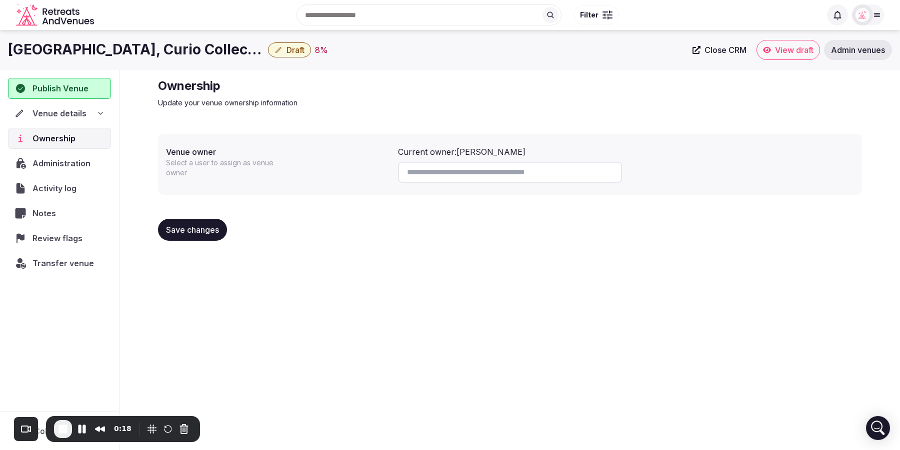
click at [66, 261] on span "Transfer venue" at bounding box center [62, 263] width 61 height 12
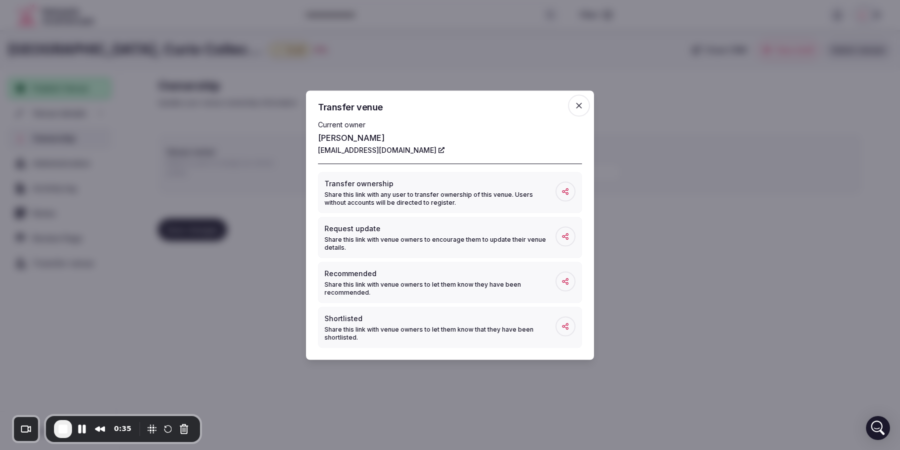
click at [581, 106] on icon "button" at bounding box center [579, 105] width 10 height 10
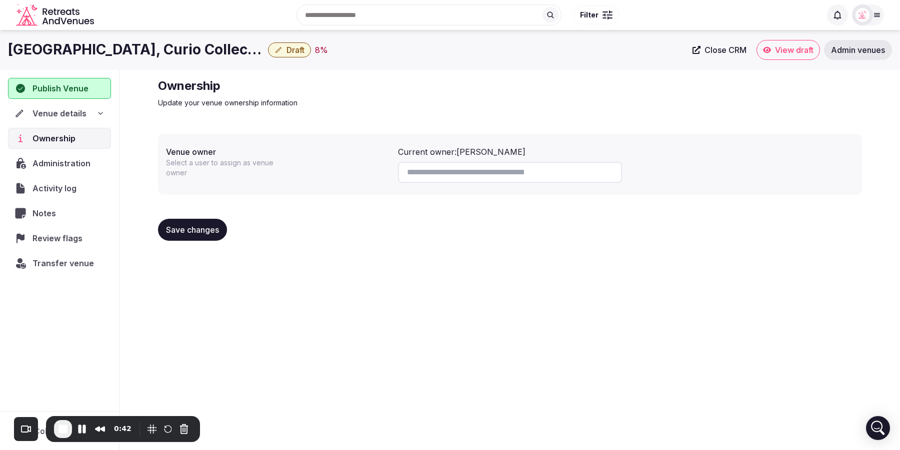
click at [66, 157] on span "Administration" at bounding box center [63, 163] width 62 height 12
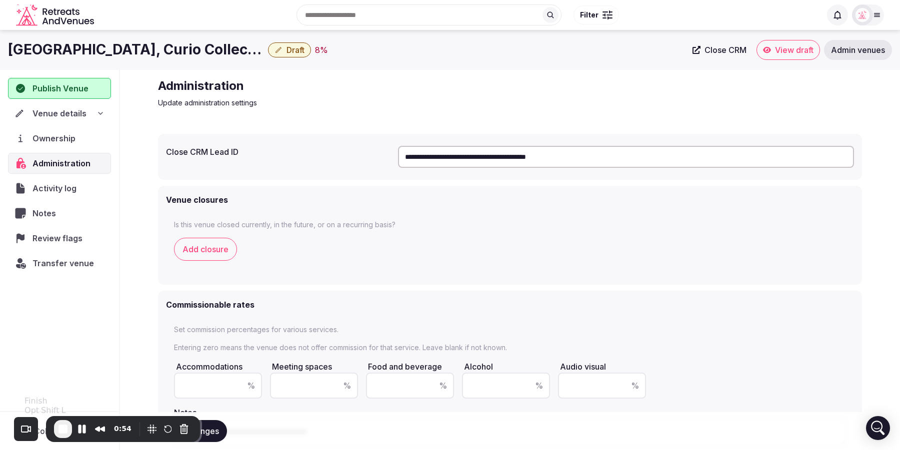
click at [63, 432] on span "End Recording" at bounding box center [63, 429] width 12 height 12
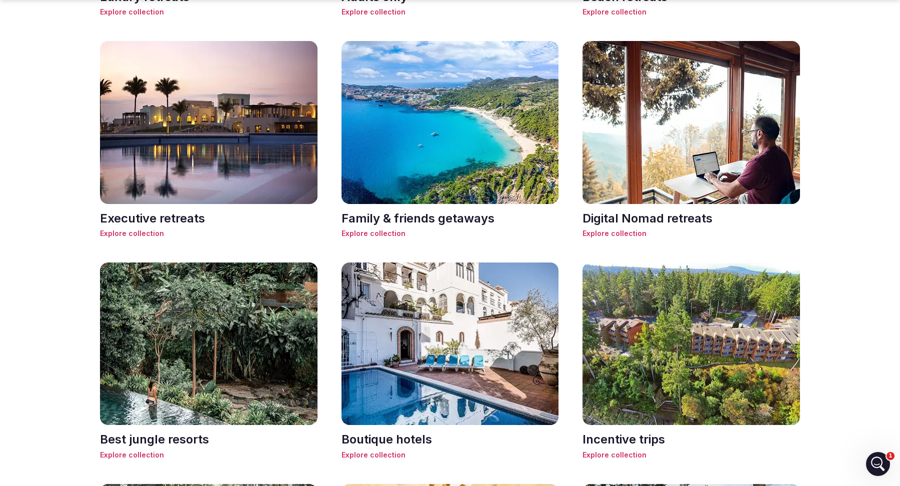
click at [444, 214] on h3 "Family & friends getaways" at bounding box center [449, 218] width 217 height 17
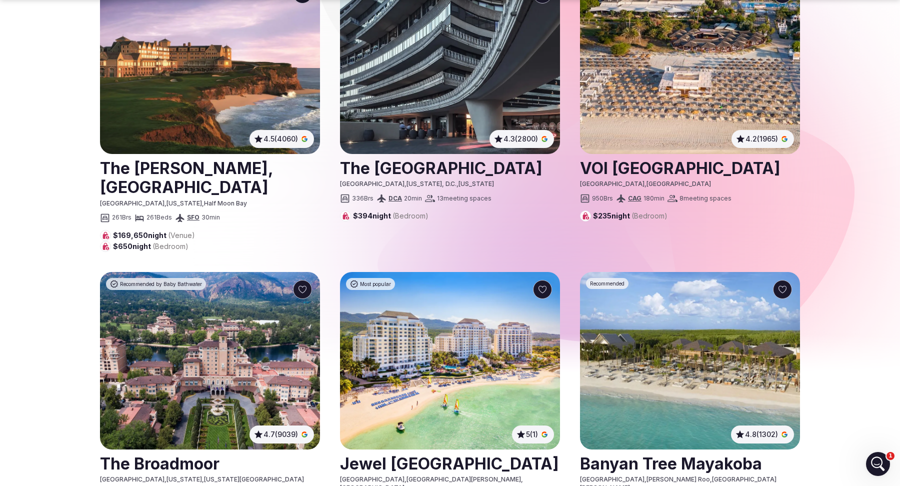
scroll to position [415, 0]
